Goal: Navigation & Orientation: Find specific page/section

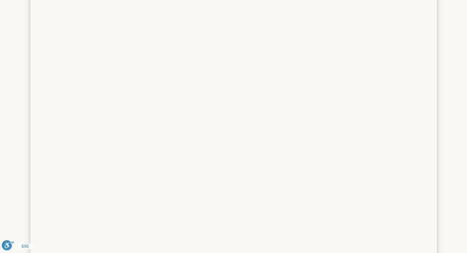
scroll to position [187, 0]
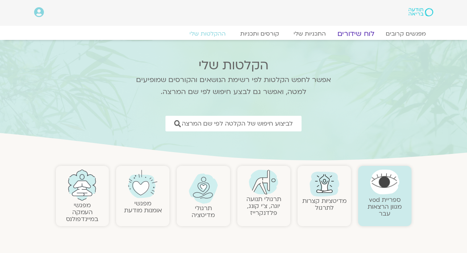
click at [365, 35] on link "לוח שידורים" at bounding box center [355, 33] width 54 height 9
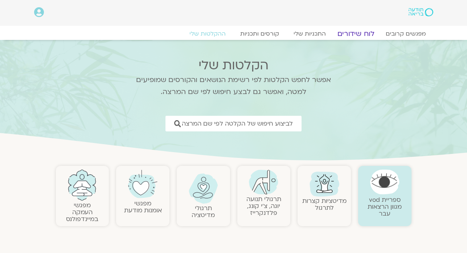
click at [365, 35] on link "לוח שידורים" at bounding box center [355, 33] width 54 height 9
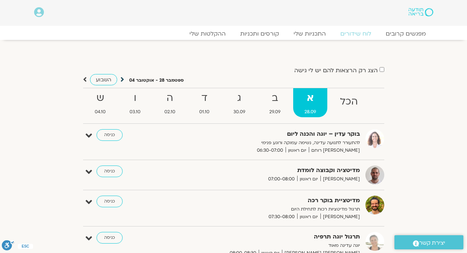
click at [123, 79] on icon at bounding box center [122, 79] width 4 height 7
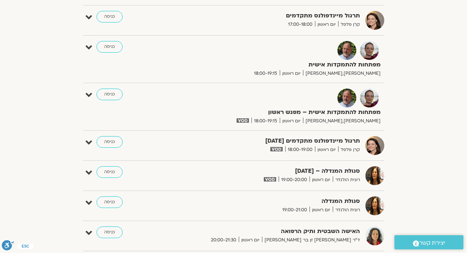
scroll to position [523, 0]
click at [107, 95] on link "כניסה" at bounding box center [110, 94] width 26 height 12
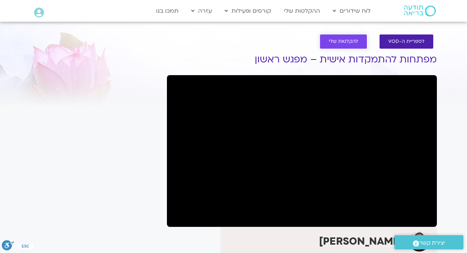
click at [338, 41] on span "להקלטות שלי" at bounding box center [343, 41] width 29 height 5
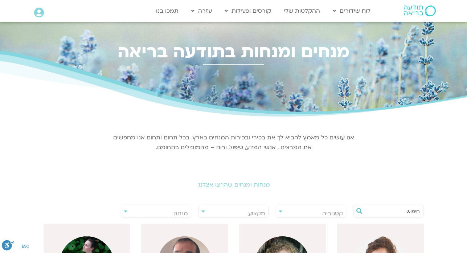
click at [369, 214] on input "text" at bounding box center [392, 211] width 55 height 12
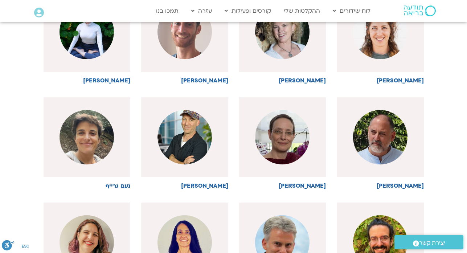
scroll to position [227, 0]
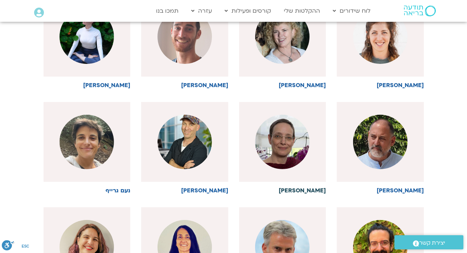
click at [301, 146] on img at bounding box center [282, 142] width 54 height 54
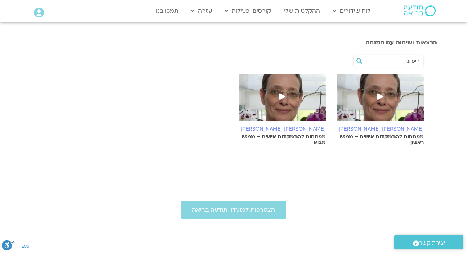
scroll to position [116, 0]
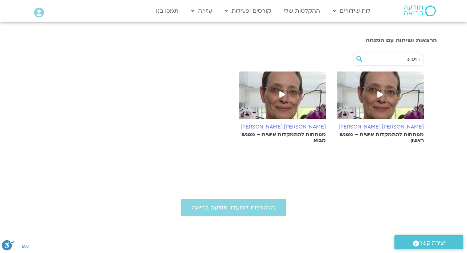
click at [281, 91] on icon at bounding box center [282, 94] width 6 height 7
